Goal: Use online tool/utility

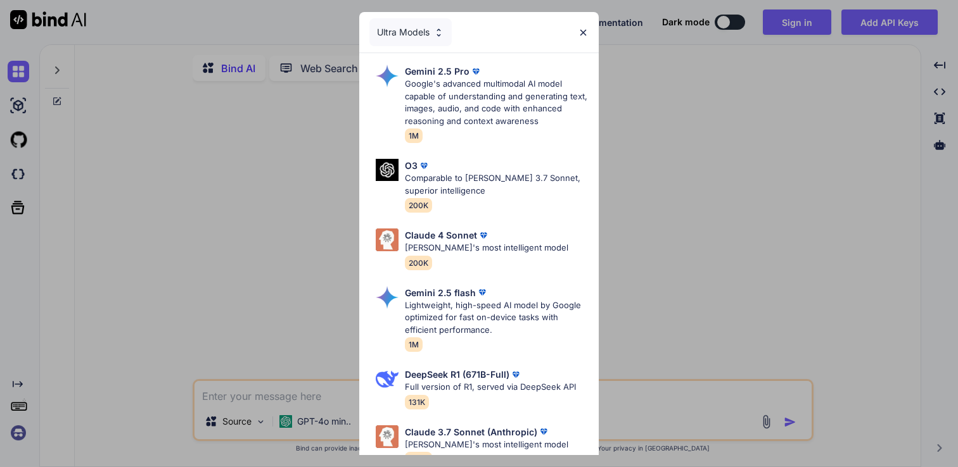
click at [584, 32] on img at bounding box center [583, 32] width 11 height 11
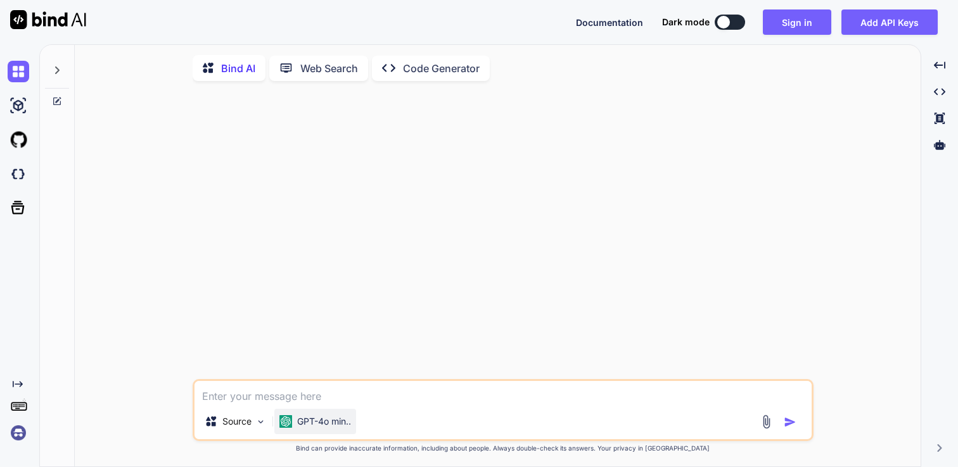
click at [289, 421] on img at bounding box center [285, 422] width 13 height 13
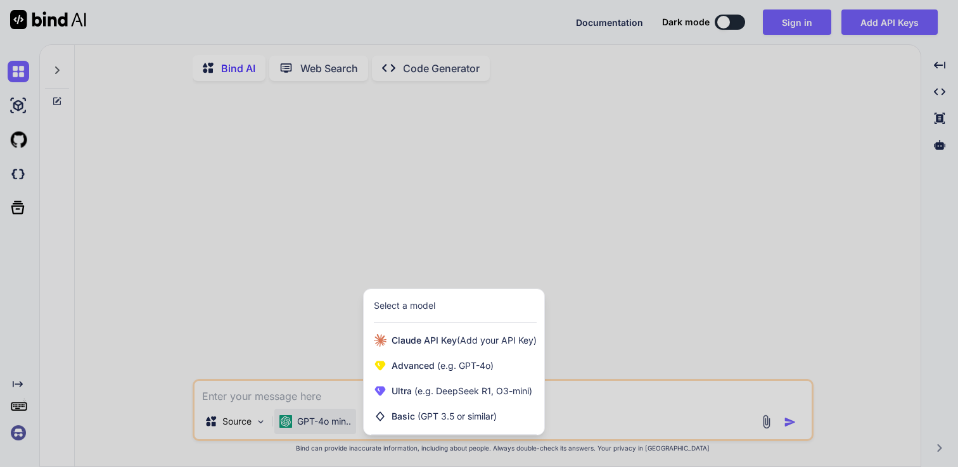
click at [281, 266] on div at bounding box center [479, 233] width 958 height 467
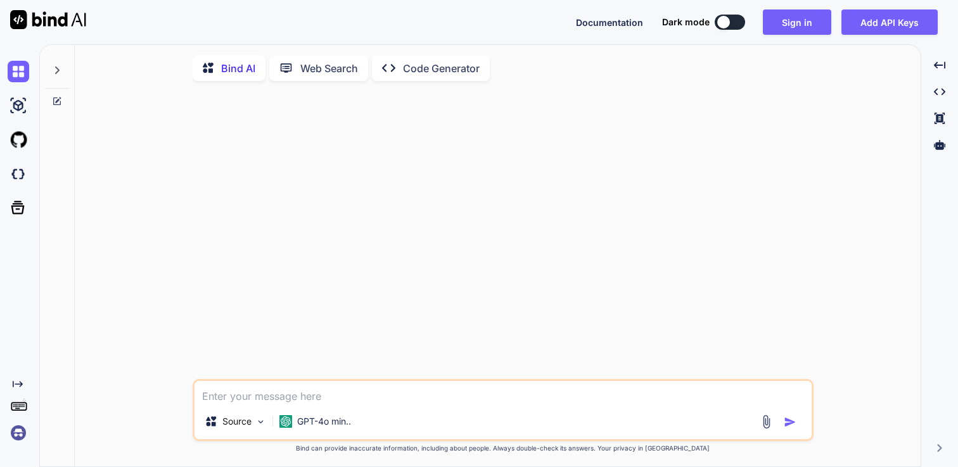
click at [226, 70] on p "Bind AI" at bounding box center [238, 68] width 34 height 15
click at [422, 72] on p "Code Generator" at bounding box center [441, 68] width 77 height 15
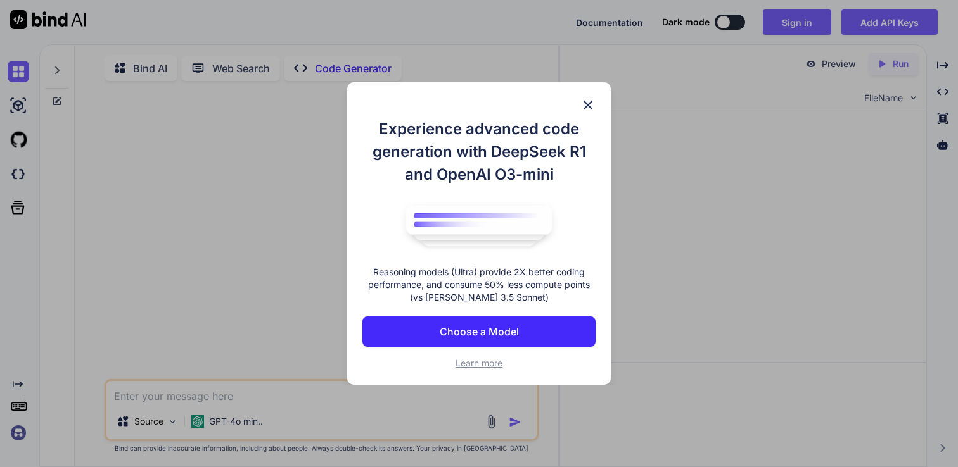
type textarea "x"
click at [497, 332] on p "Choose a Model" at bounding box center [479, 331] width 79 height 15
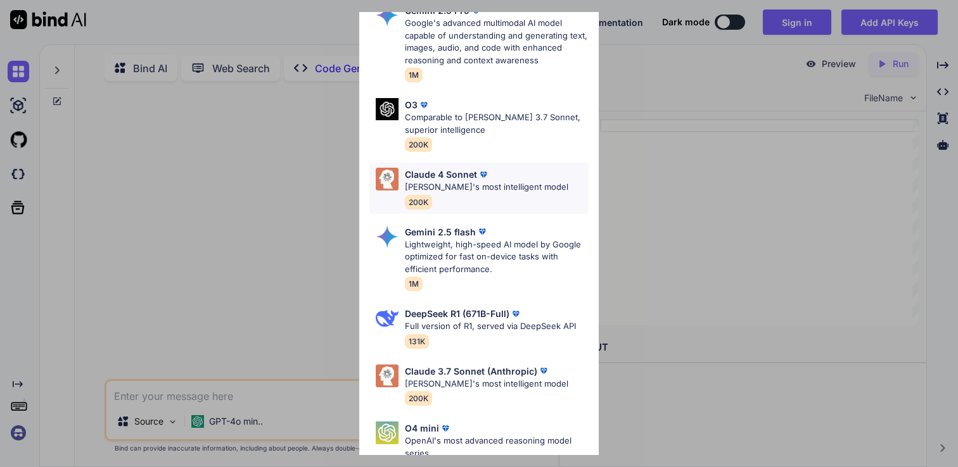
scroll to position [46, 0]
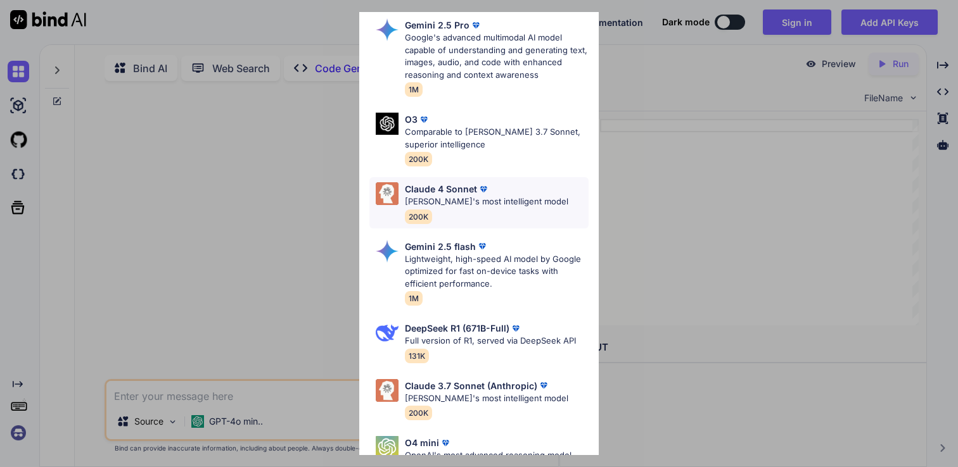
click at [449, 199] on p "[PERSON_NAME]'s most intelligent model" at bounding box center [486, 202] width 163 height 13
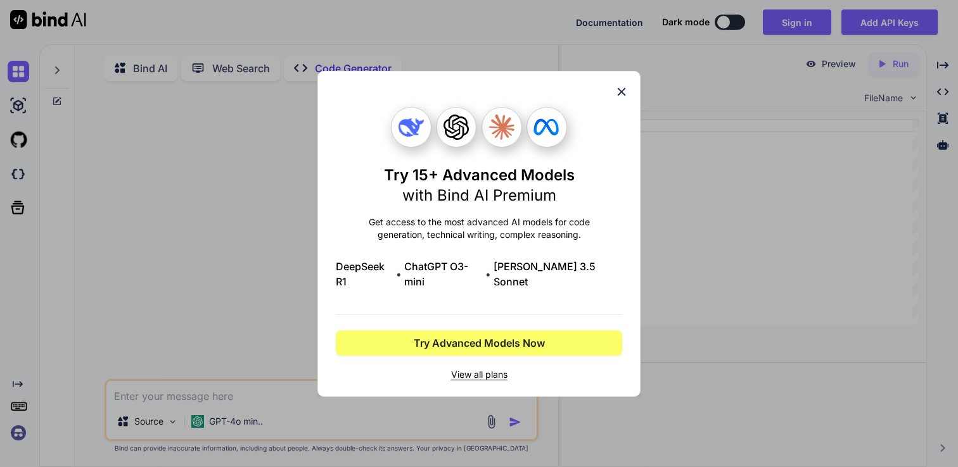
click at [492, 369] on span "View all plans" at bounding box center [479, 375] width 286 height 13
click at [626, 96] on icon at bounding box center [621, 92] width 14 height 14
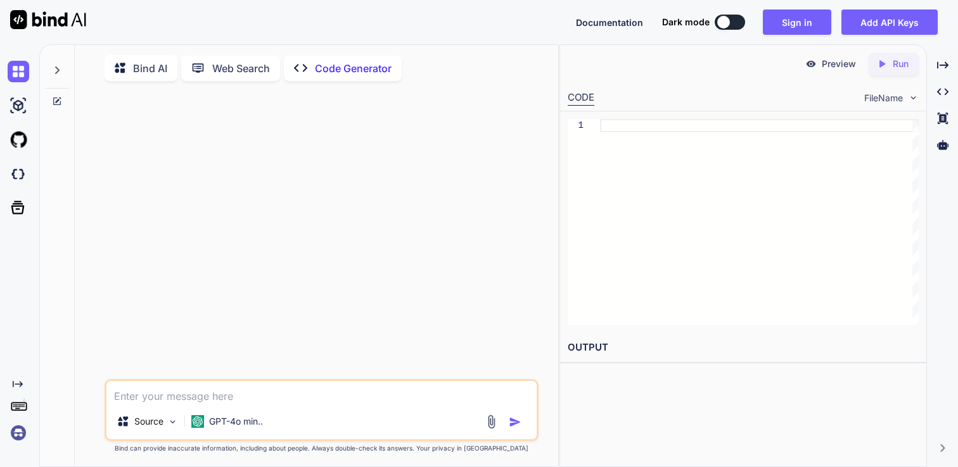
click at [75, 22] on img at bounding box center [48, 19] width 76 height 19
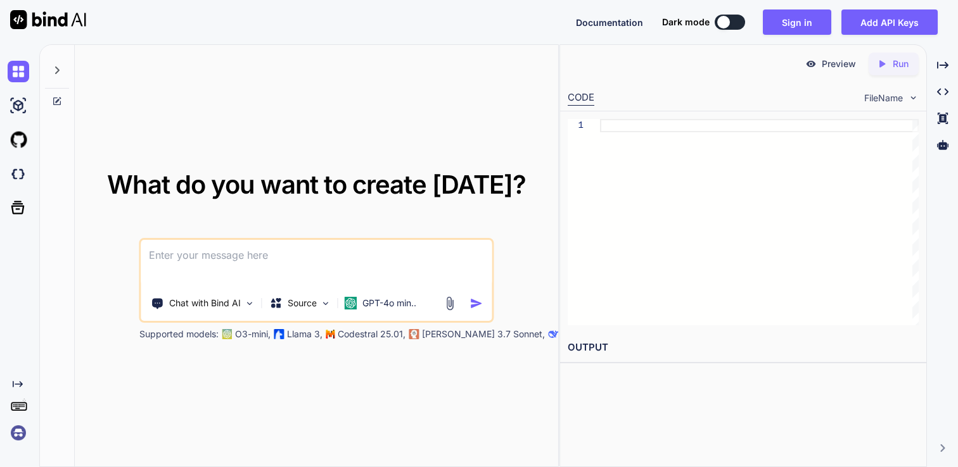
click at [239, 256] on textarea at bounding box center [316, 263] width 350 height 47
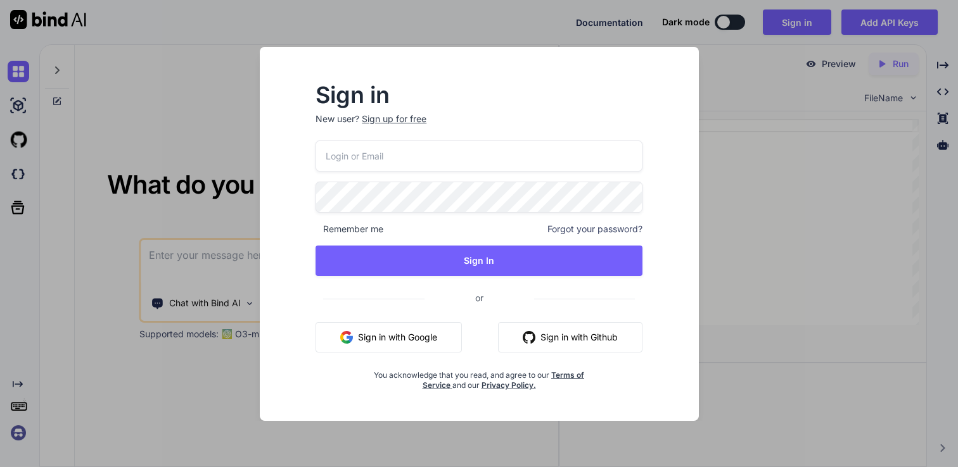
click at [414, 334] on button "Sign in with Google" at bounding box center [388, 337] width 146 height 30
